Goal: Task Accomplishment & Management: Manage account settings

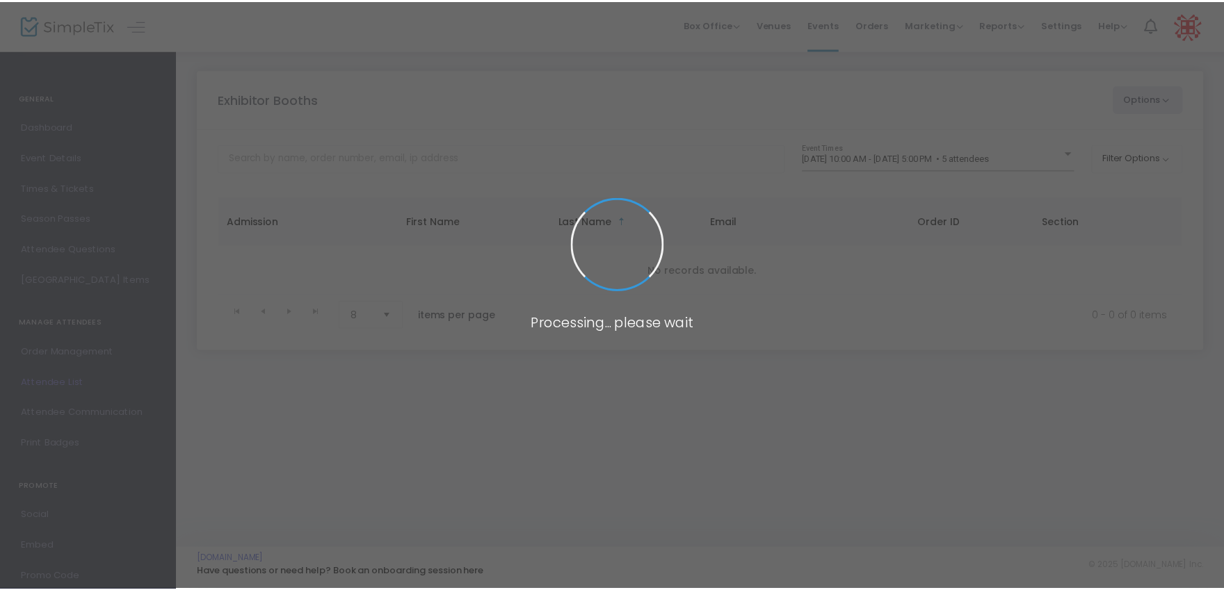
scroll to position [19, 0]
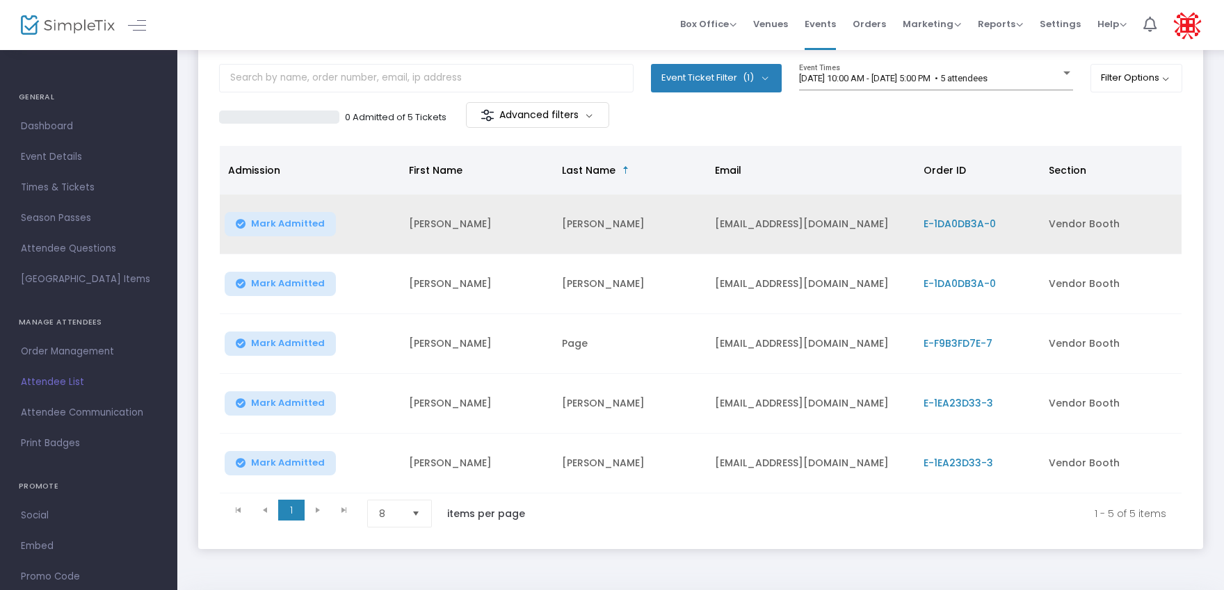
scroll to position [75, 0]
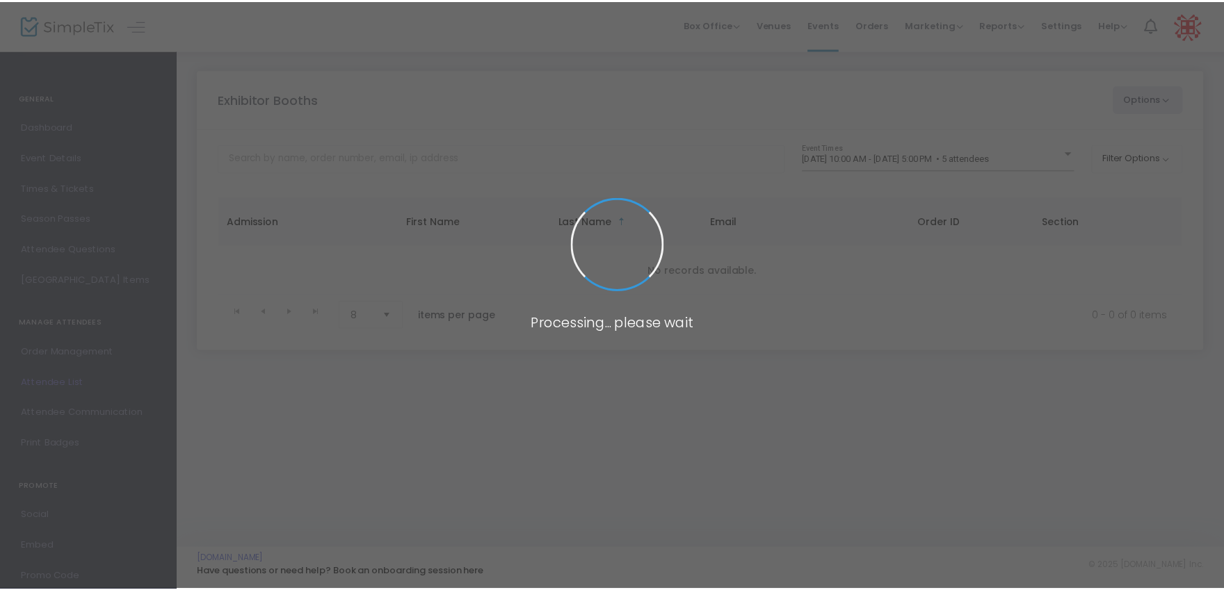
scroll to position [75, 0]
